Goal: Information Seeking & Learning: Compare options

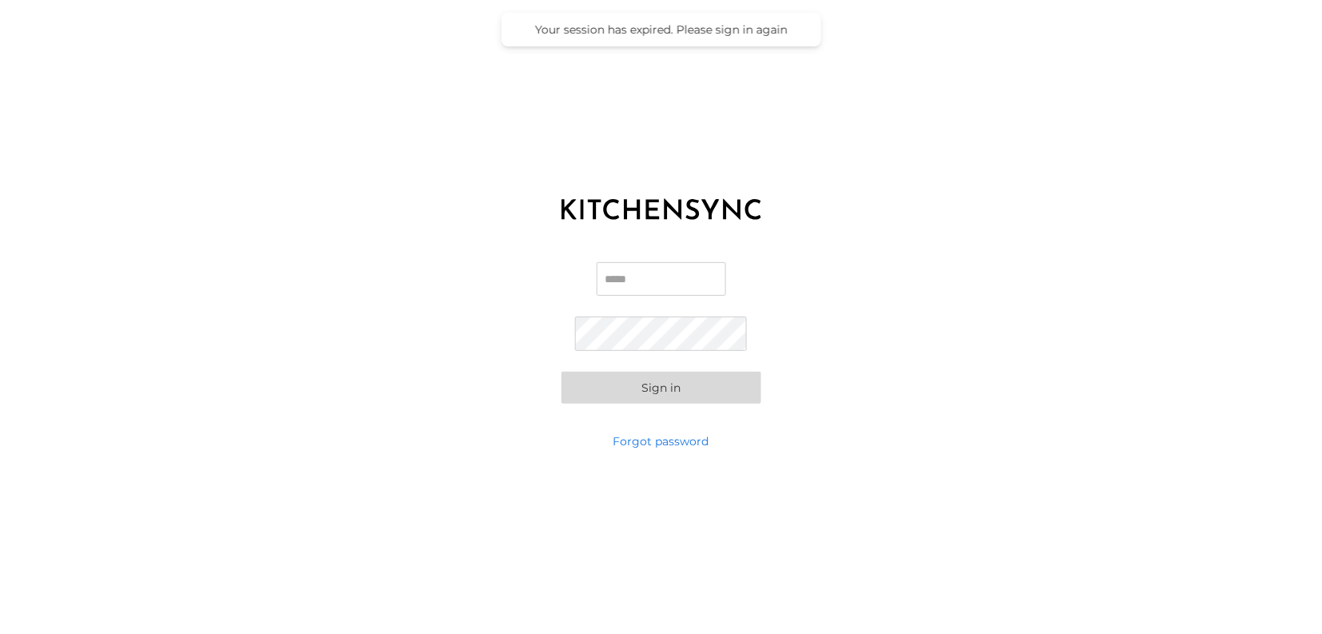
type input "**********"
click at [646, 393] on button "Sign in" at bounding box center [662, 387] width 200 height 32
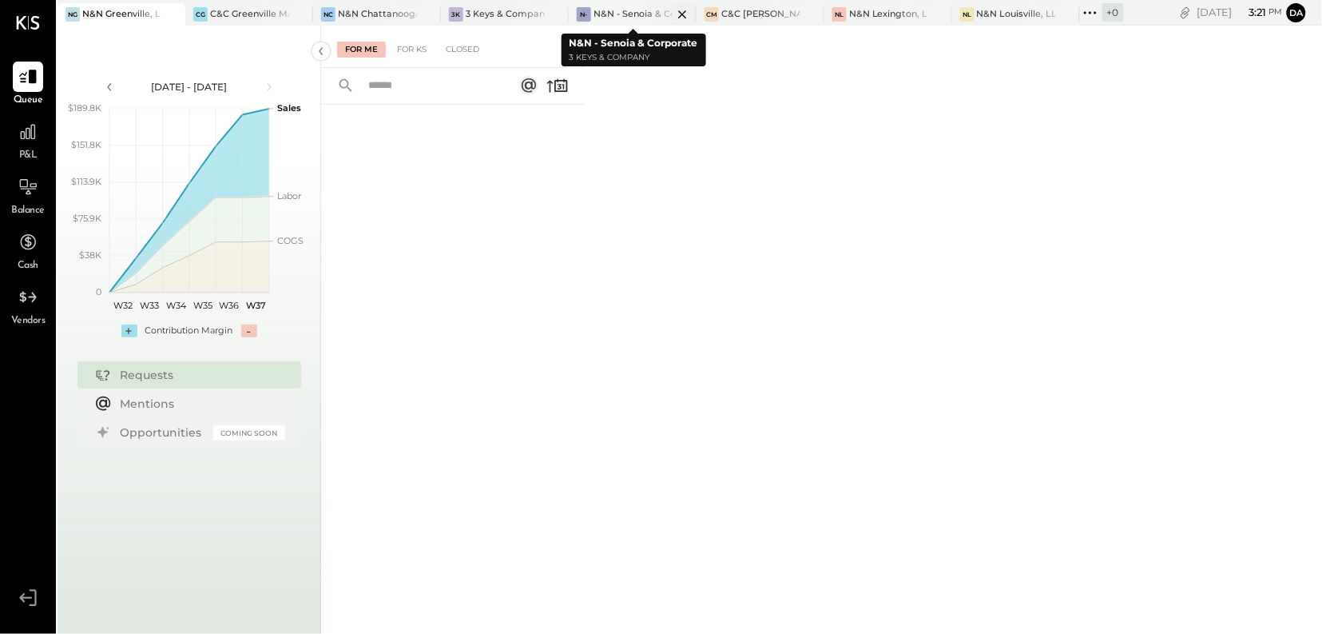
click at [634, 12] on div "N&N - Senoia & Corporate" at bounding box center [633, 14] width 79 height 13
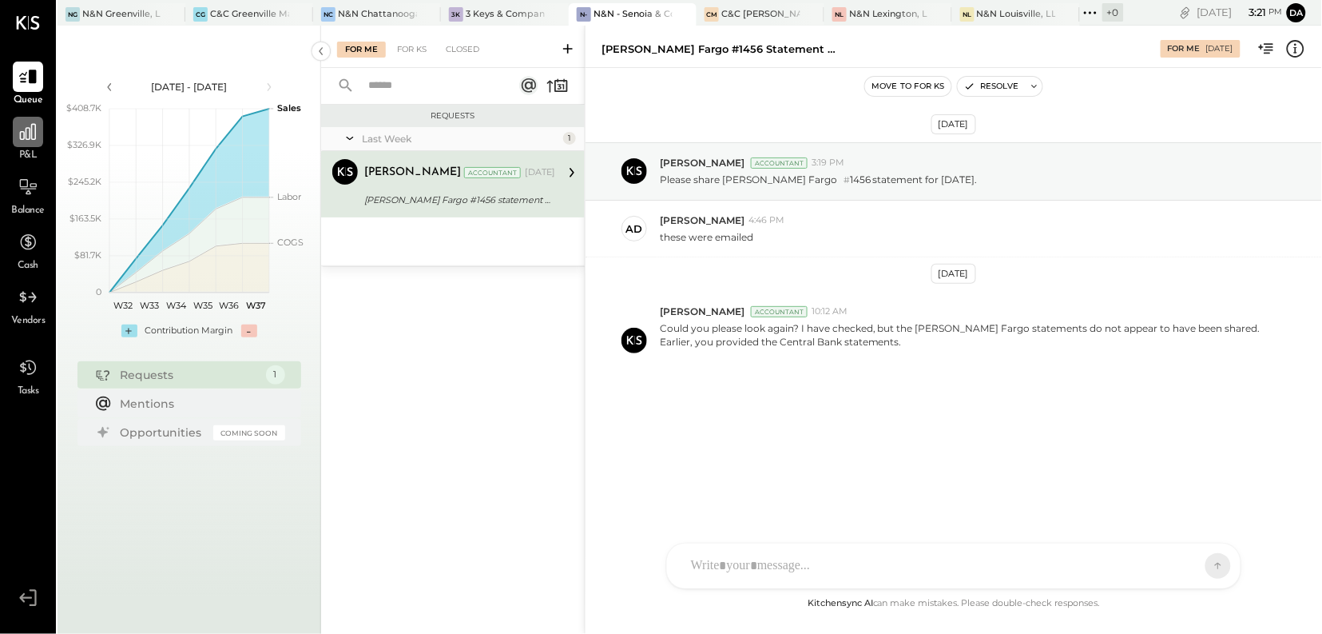
click at [34, 141] on icon at bounding box center [28, 131] width 21 height 21
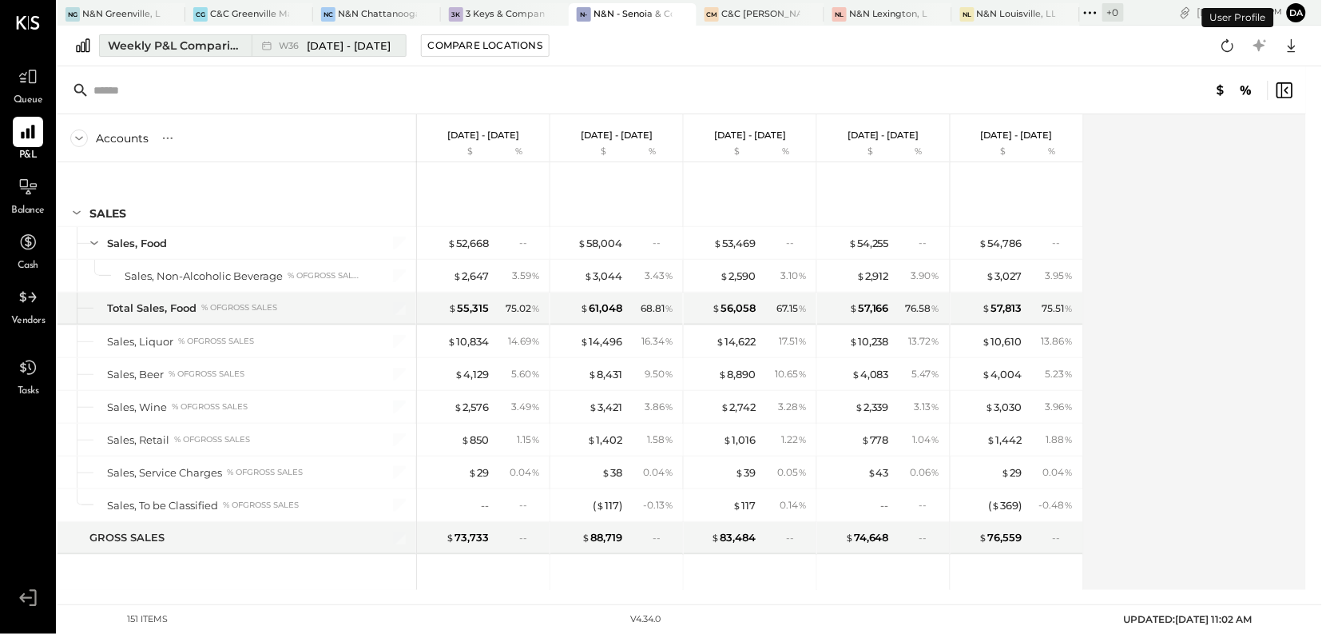
click at [160, 48] on div "Weekly P&L Comparison" at bounding box center [175, 46] width 134 height 16
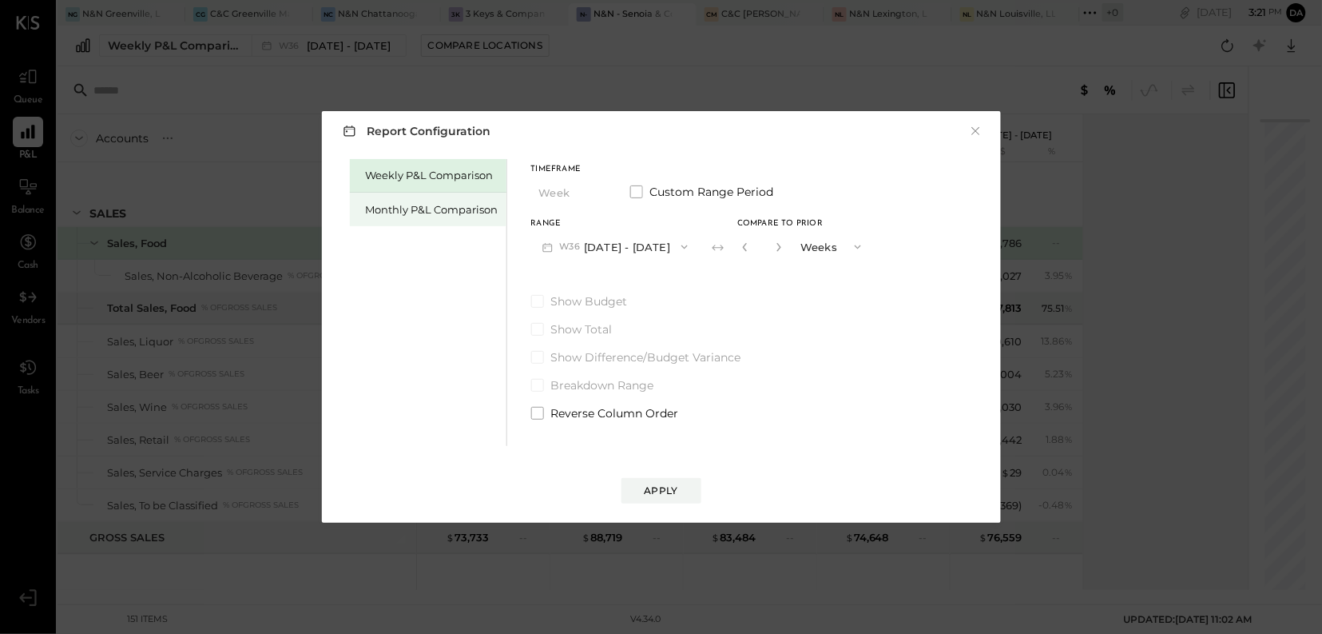
click at [419, 208] on div "Monthly P&L Comparison" at bounding box center [432, 209] width 133 height 15
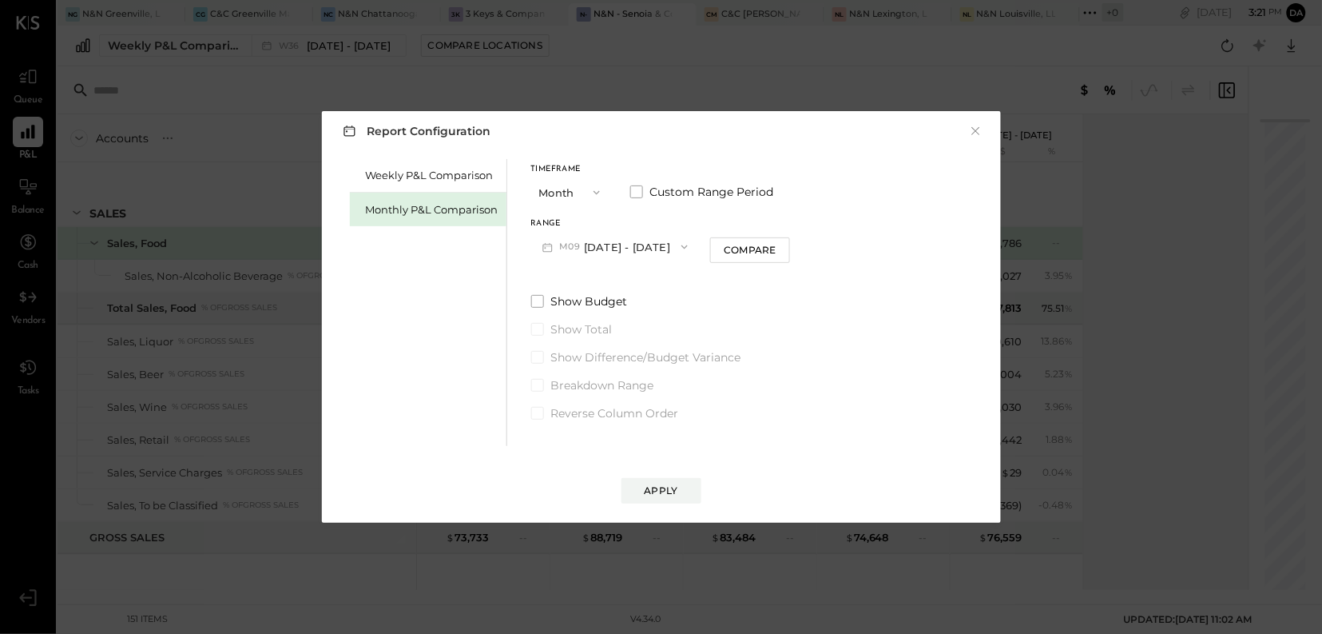
click at [678, 247] on icon "button" at bounding box center [684, 246] width 13 height 13
click at [629, 283] on span "[DATE] - [DATE]" at bounding box center [608, 283] width 76 height 14
click at [664, 490] on div "Apply" at bounding box center [662, 490] width 34 height 14
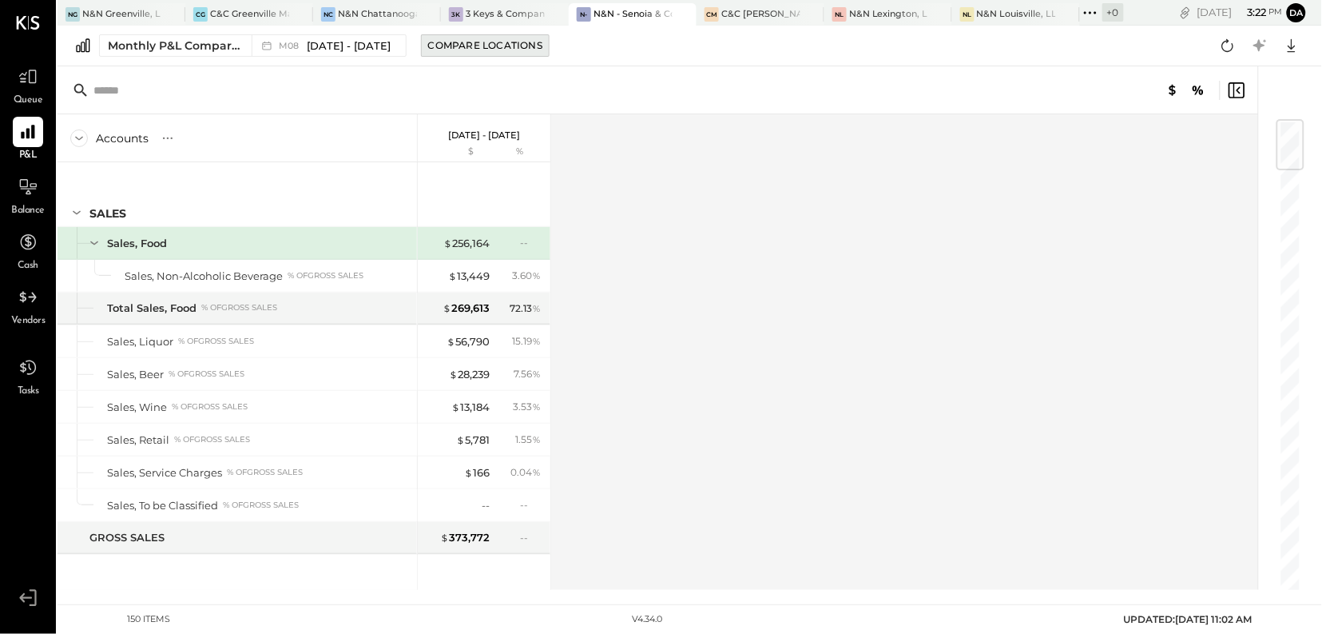
click at [478, 46] on div "Compare Locations" at bounding box center [485, 45] width 114 height 14
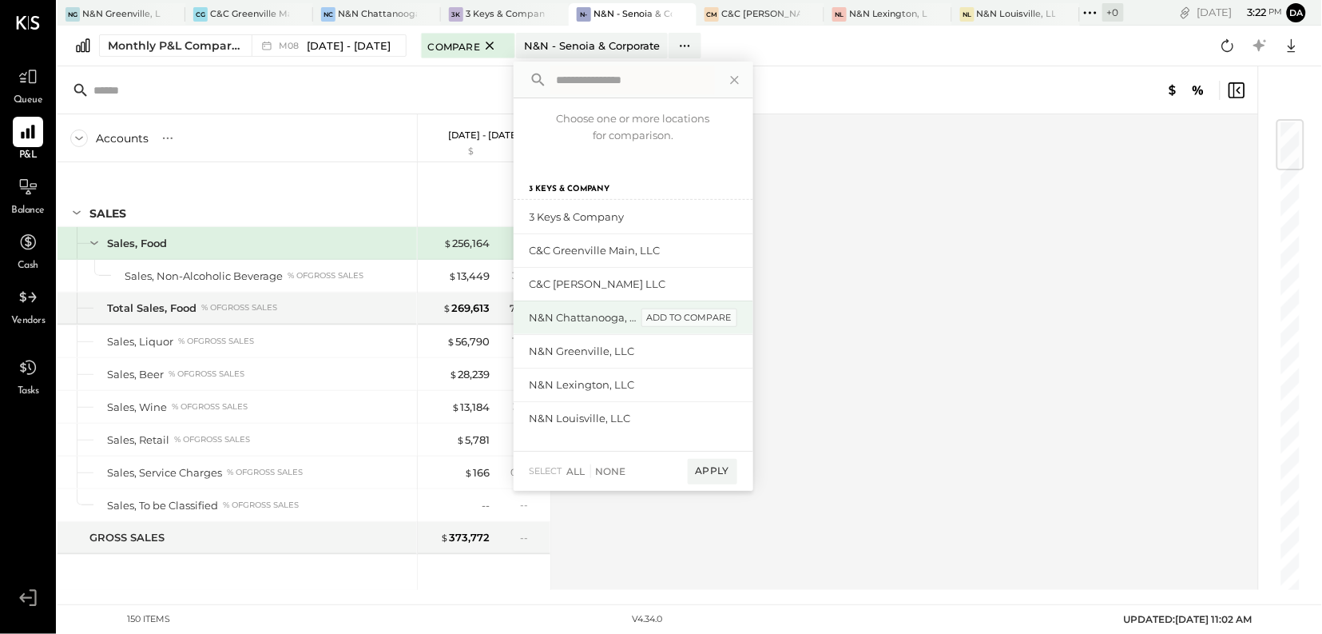
click at [683, 314] on div "add to compare" at bounding box center [689, 317] width 96 height 19
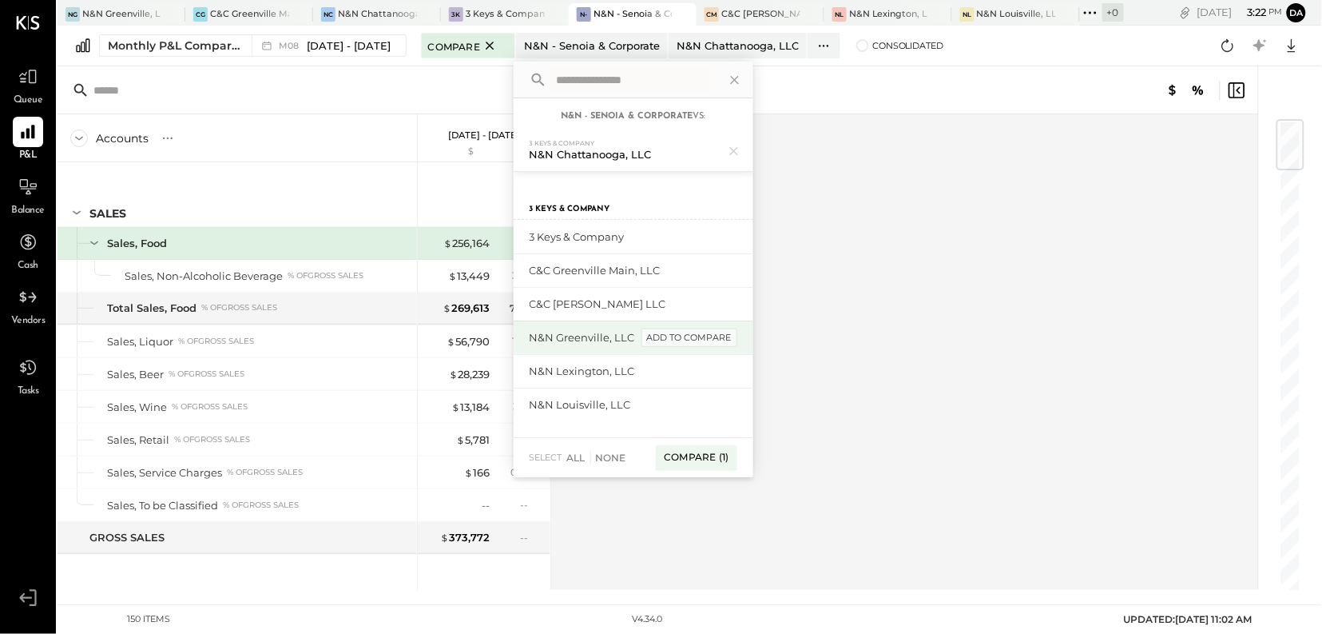
click at [680, 334] on div "add to compare" at bounding box center [689, 337] width 96 height 19
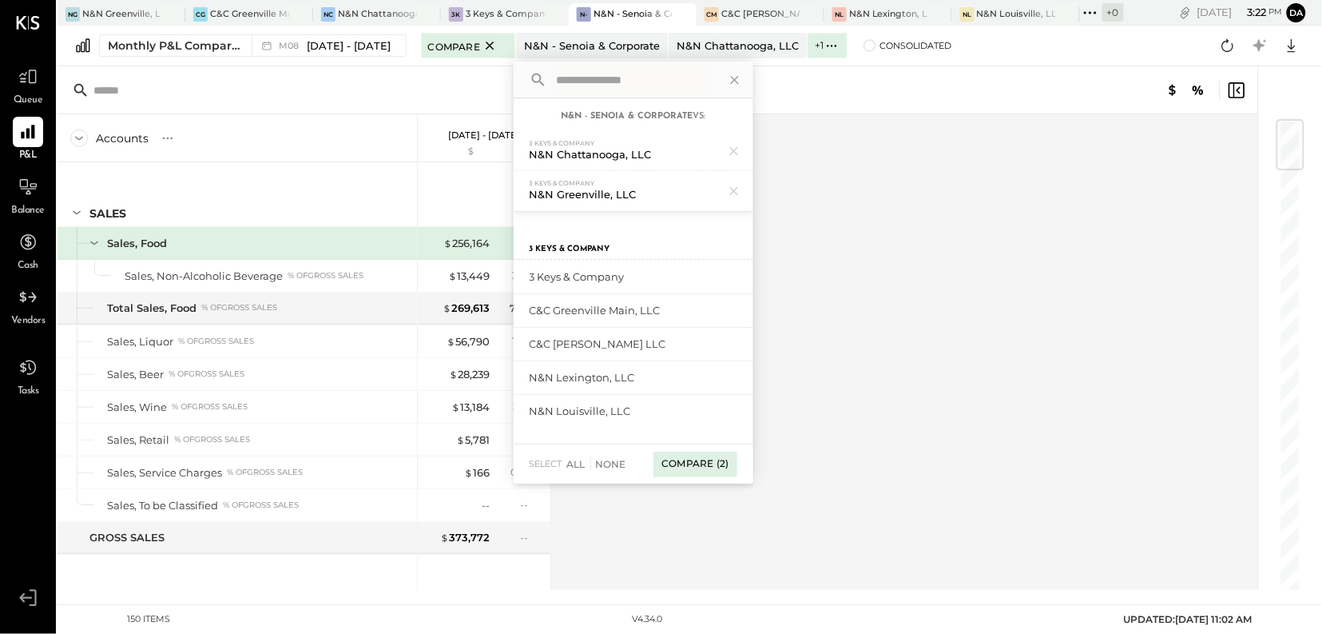
click at [692, 467] on div "Compare (2)" at bounding box center [694, 464] width 83 height 26
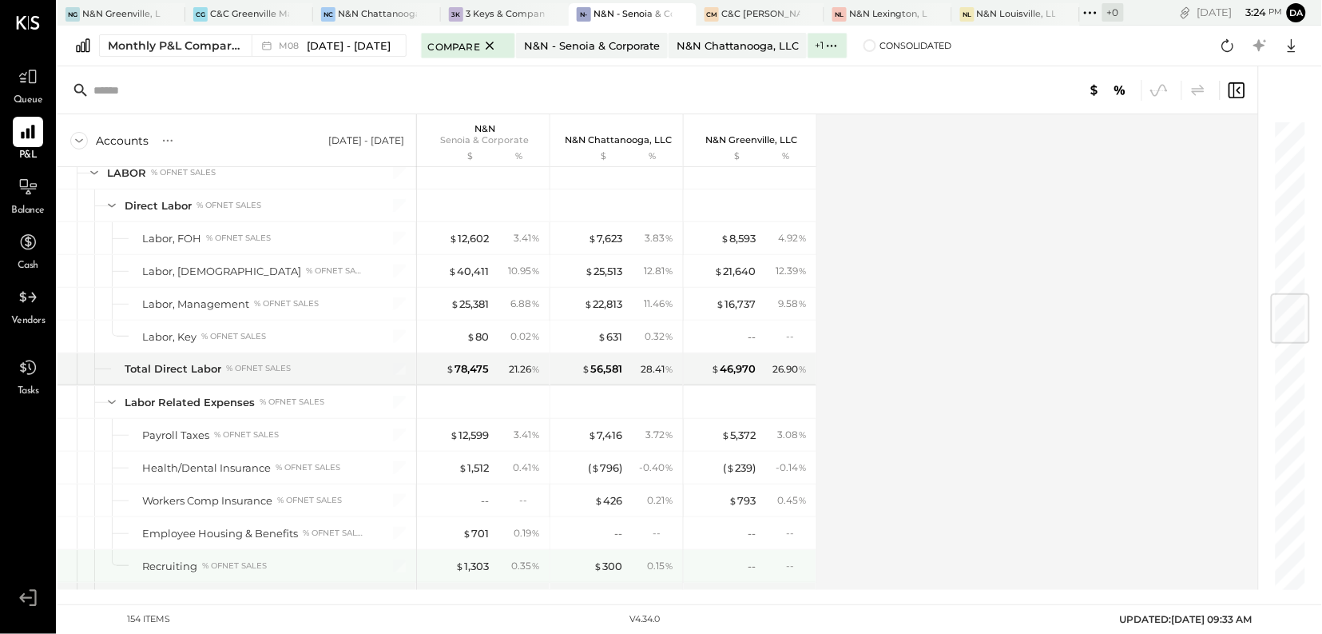
scroll to position [1468, 0]
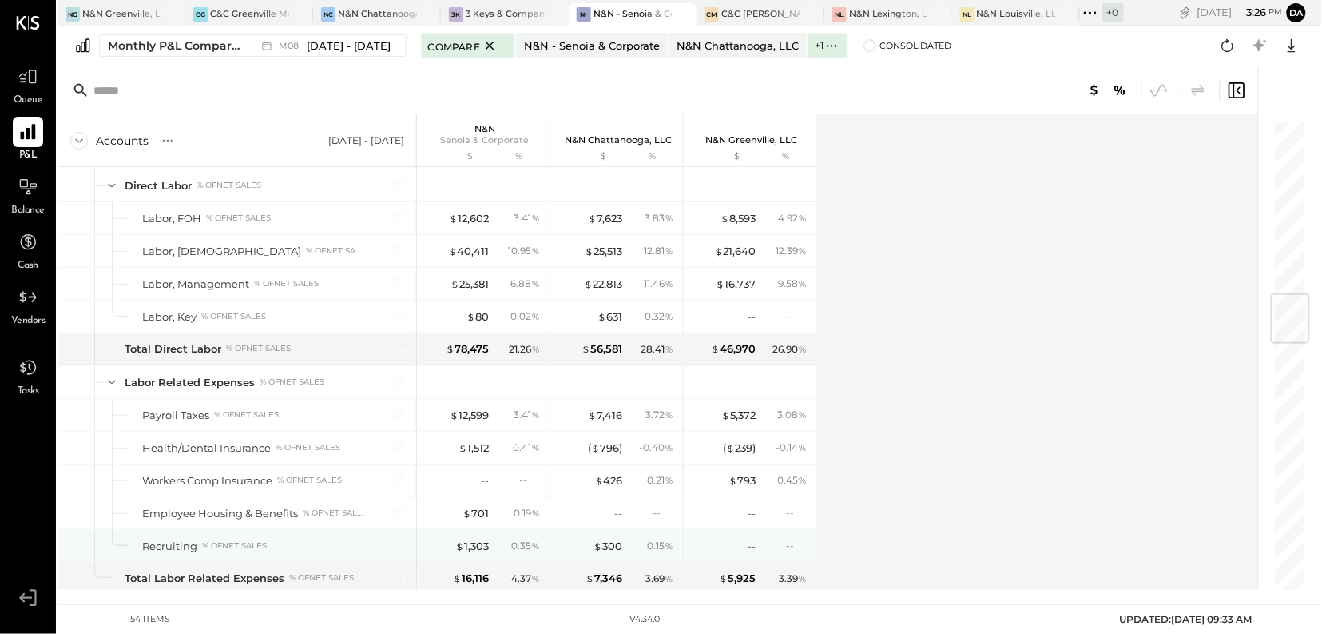
click at [14, 141] on div at bounding box center [28, 132] width 30 height 30
